Goal: Task Accomplishment & Management: Use online tool/utility

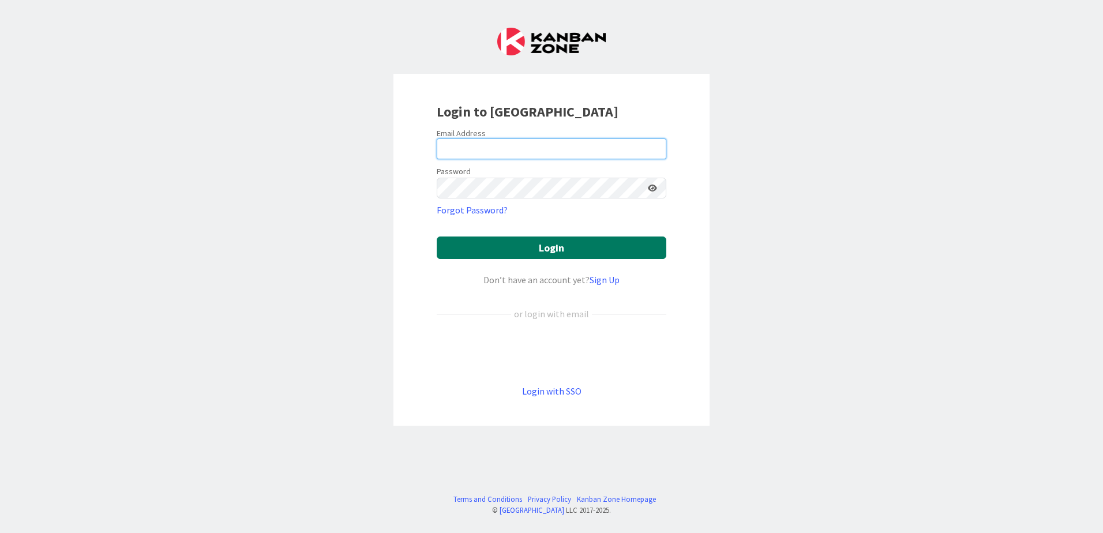
type input "[PERSON_NAME][EMAIL_ADDRESS][DOMAIN_NAME]"
click at [578, 246] on button "Login" at bounding box center [551, 247] width 229 height 22
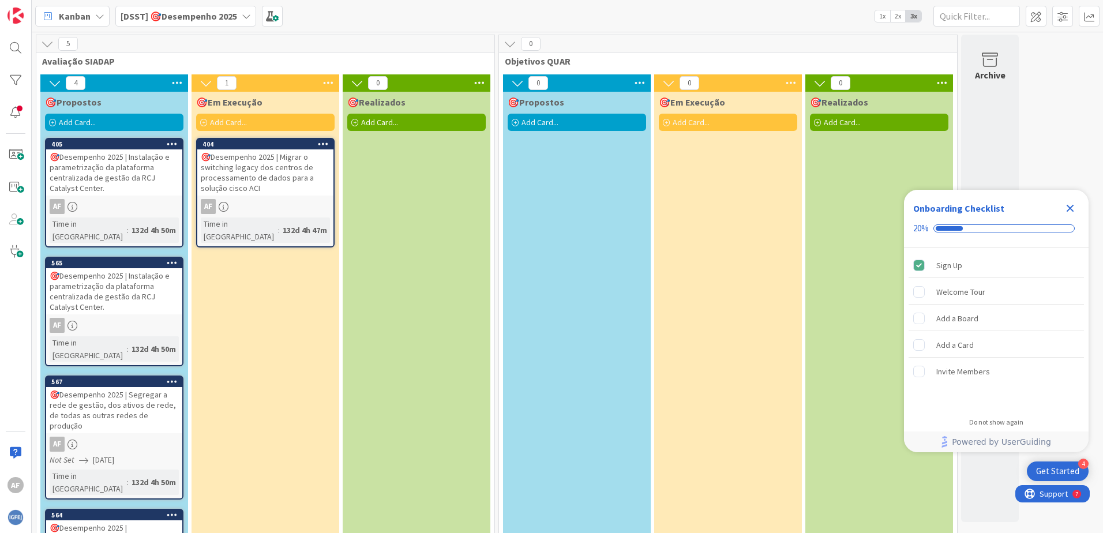
click at [263, 164] on div "🎯Desempenho 2025 | Migrar o switching legacy dos centros de processamento de da…" at bounding box center [265, 172] width 136 height 46
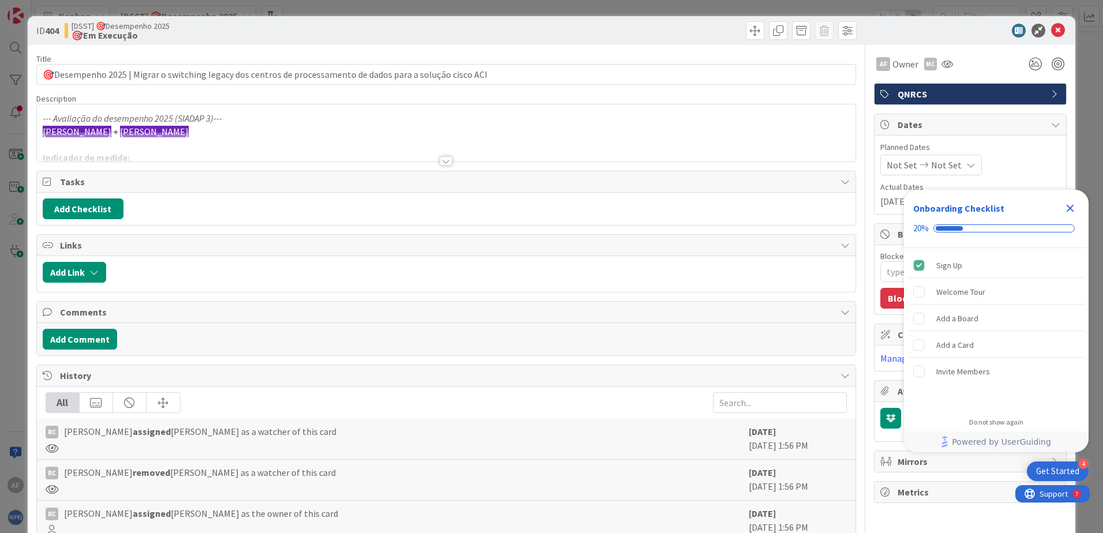
type textarea "x"
click at [446, 159] on div at bounding box center [445, 160] width 13 height 9
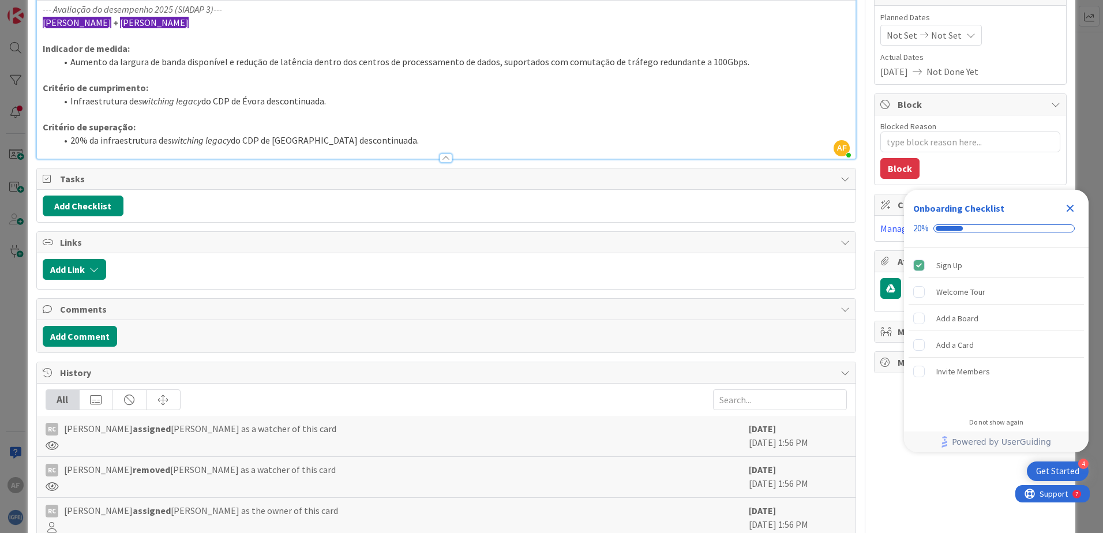
scroll to position [173, 0]
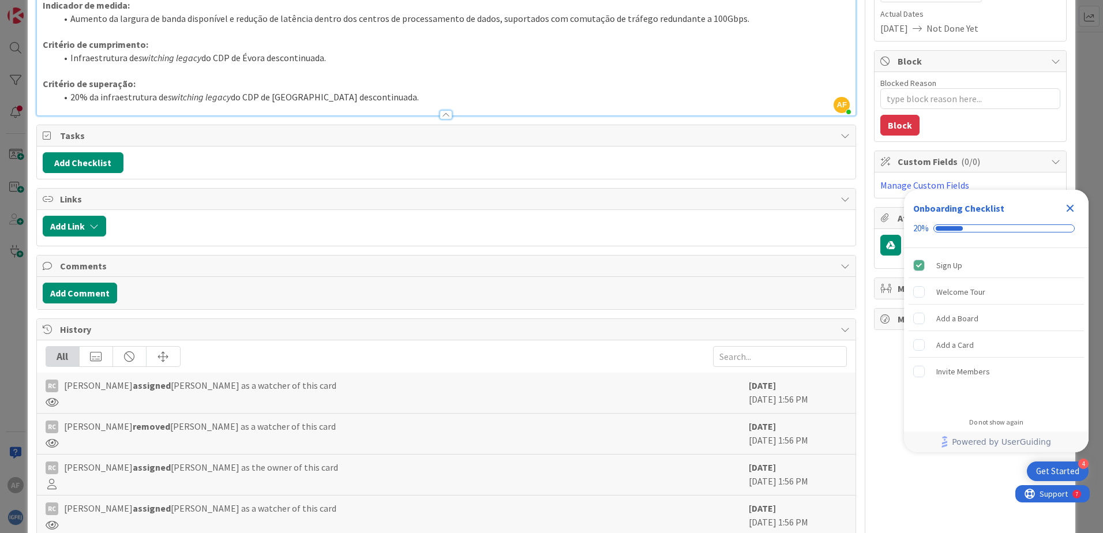
click at [1066, 206] on icon "Close Checklist" at bounding box center [1070, 208] width 14 height 14
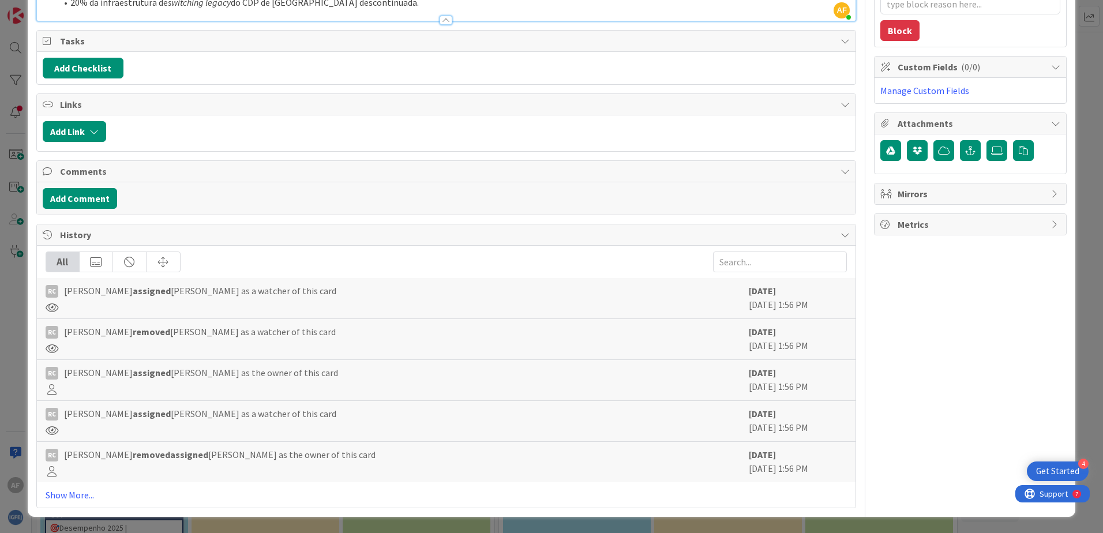
scroll to position [0, 0]
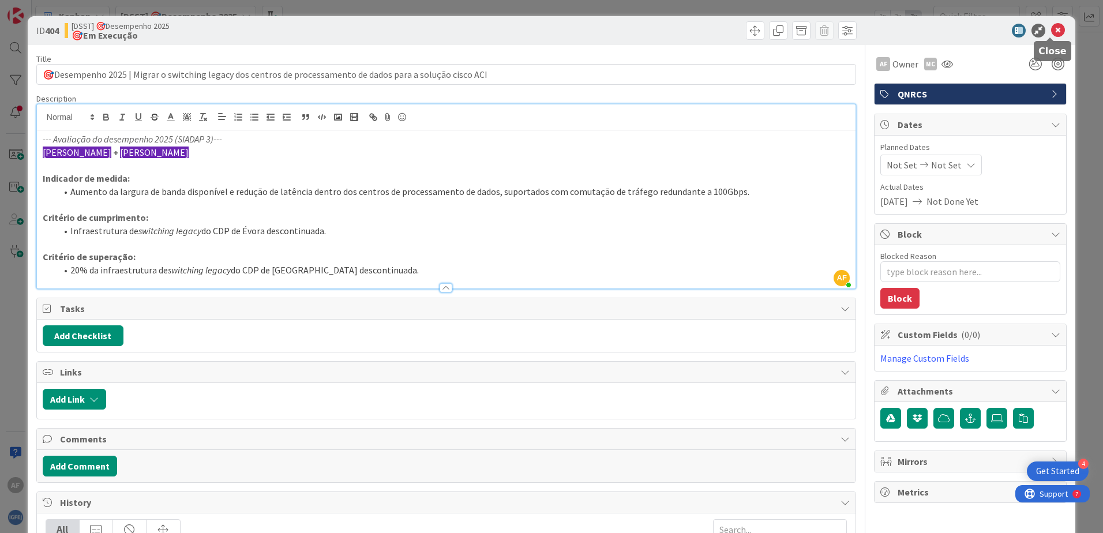
click at [1054, 25] on icon at bounding box center [1058, 31] width 14 height 14
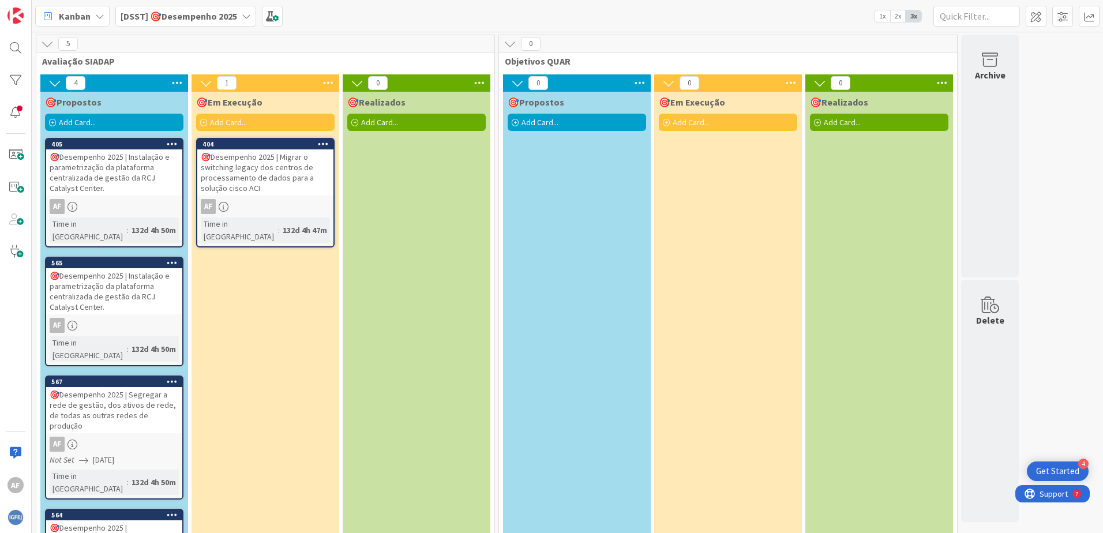
click at [611, 237] on div "🎯Propostos Add Card..." at bounding box center [577, 354] width 148 height 525
